Goal: Find specific page/section: Find specific page/section

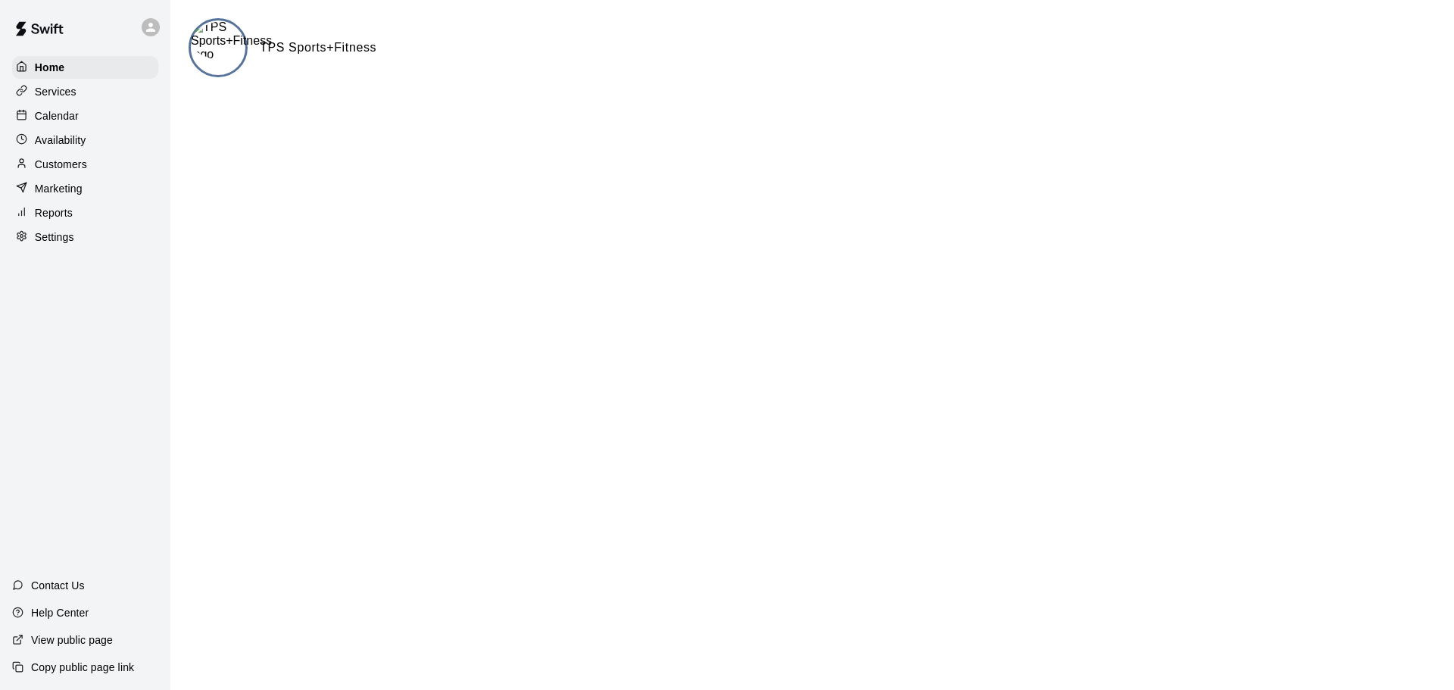
click at [74, 117] on p "Calendar" at bounding box center [57, 115] width 44 height 15
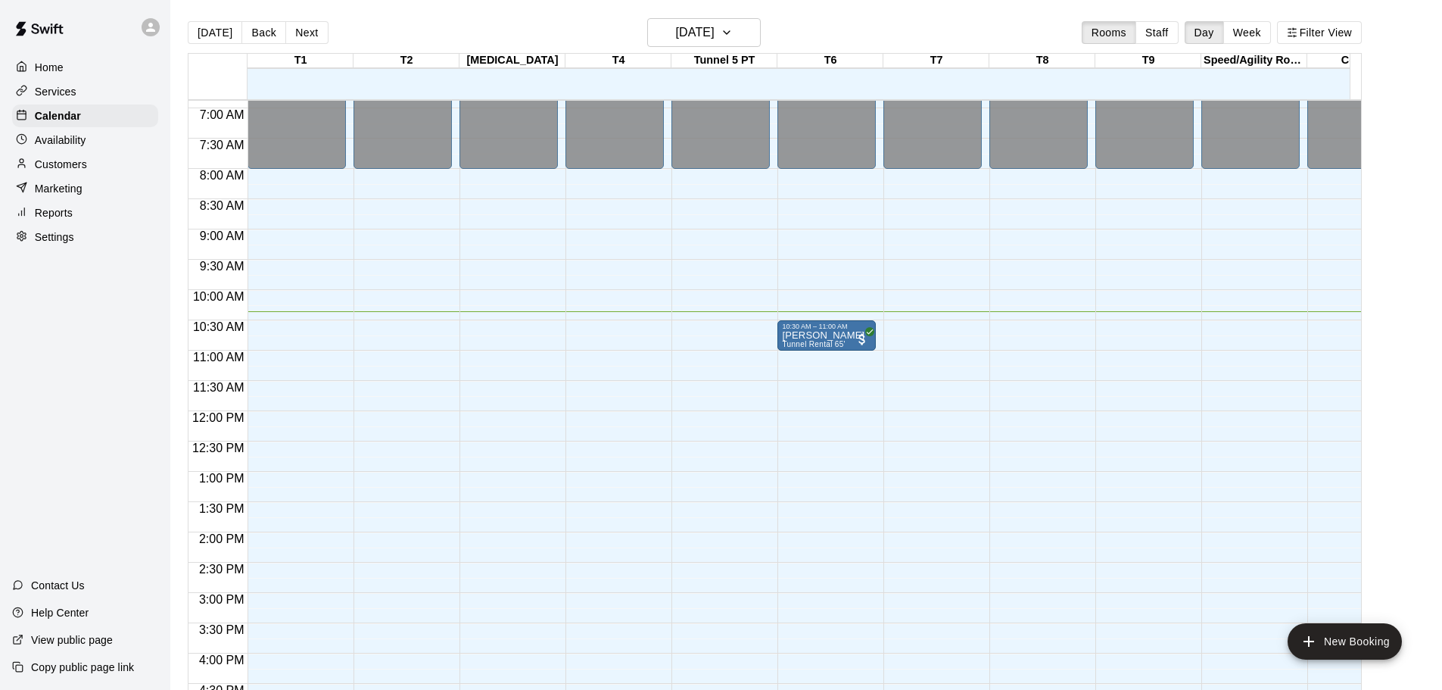
scroll to position [324, 0]
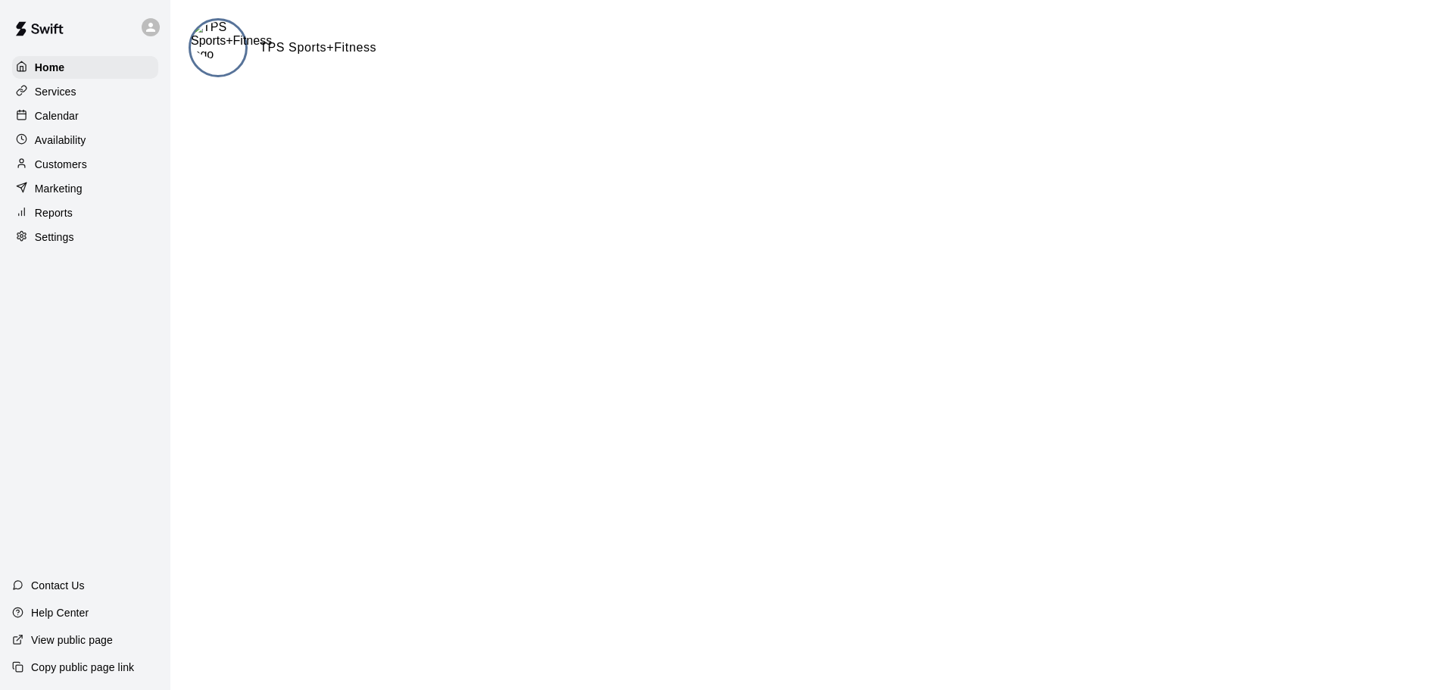
click at [84, 123] on div "Calendar" at bounding box center [85, 115] width 146 height 23
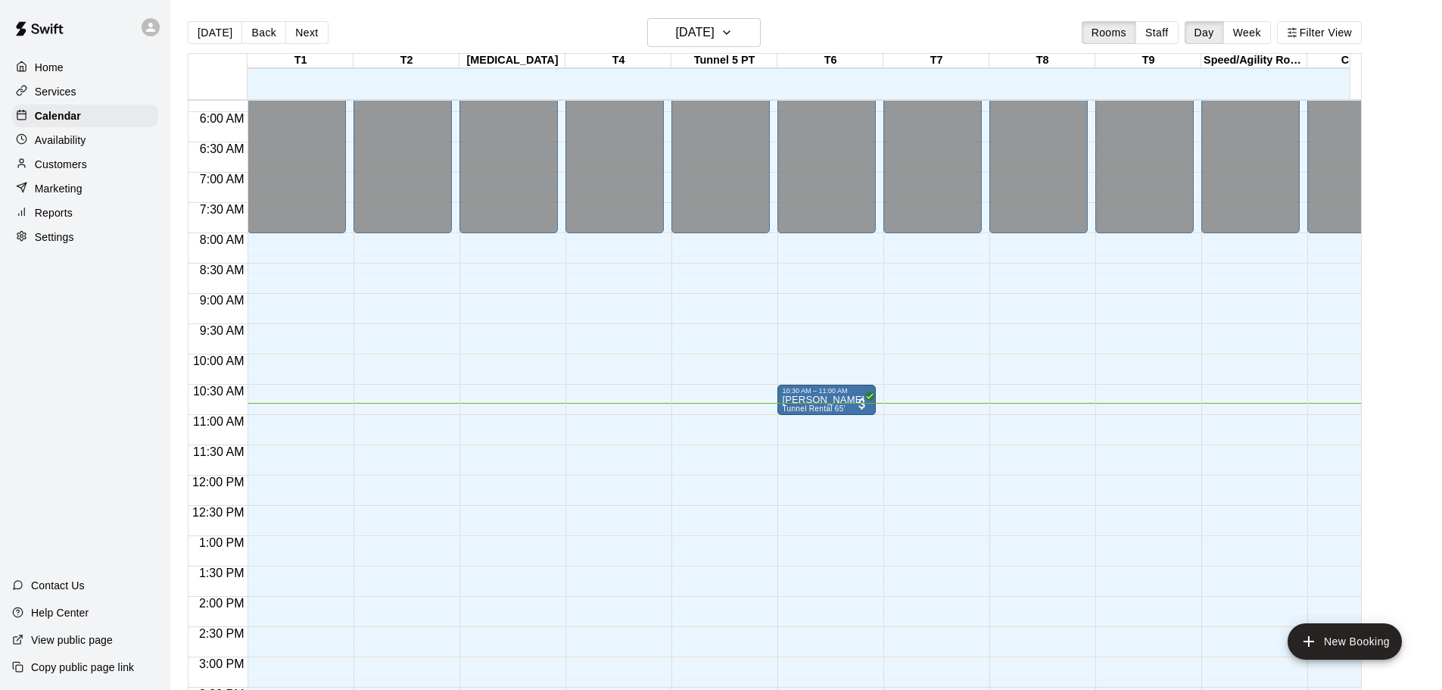
scroll to position [351, 0]
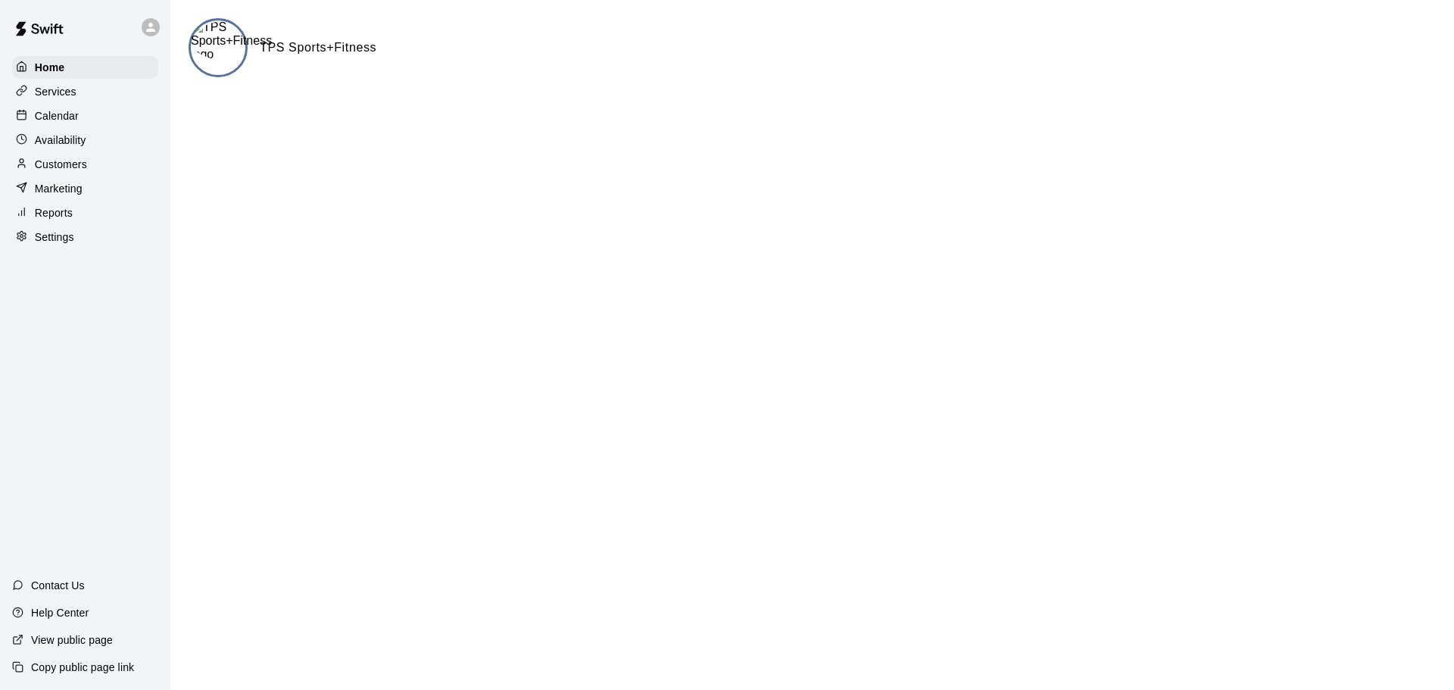
click at [79, 126] on div "Calendar" at bounding box center [85, 115] width 146 height 23
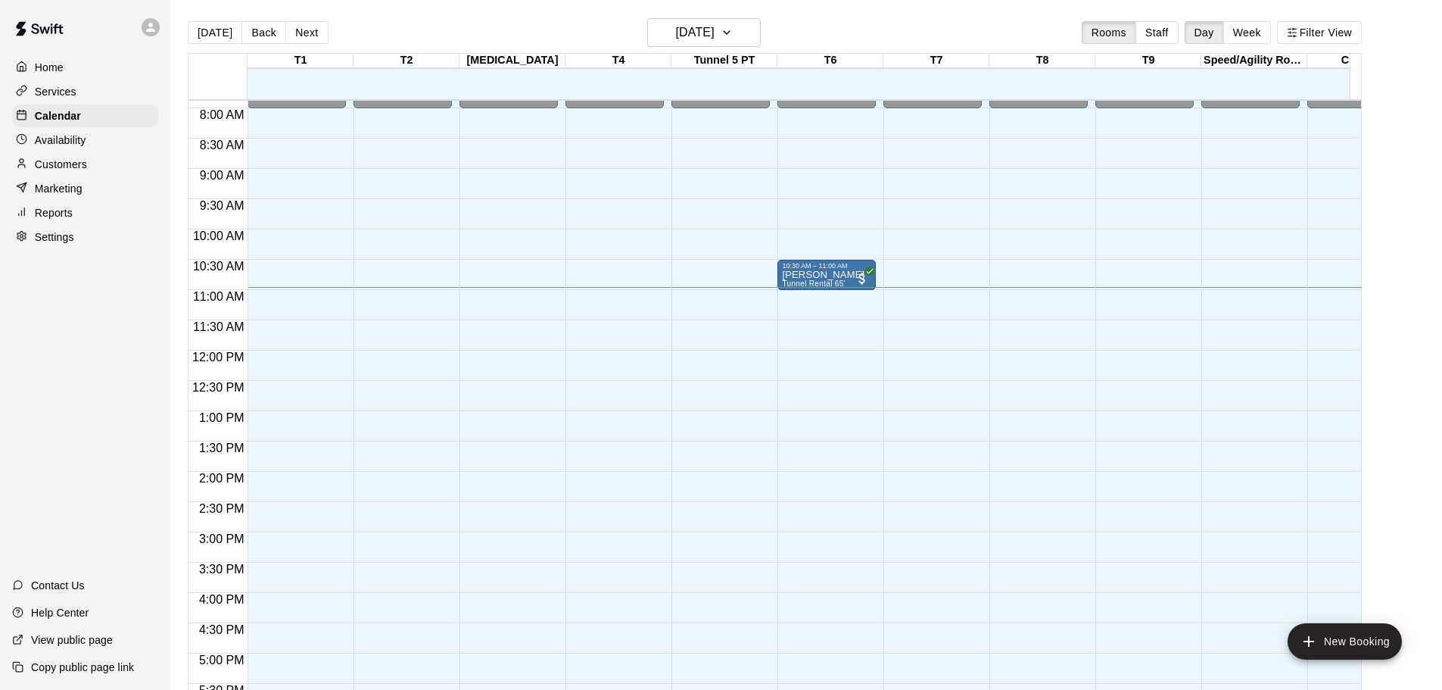
scroll to position [437, 0]
